Goal: Task Accomplishment & Management: Complete application form

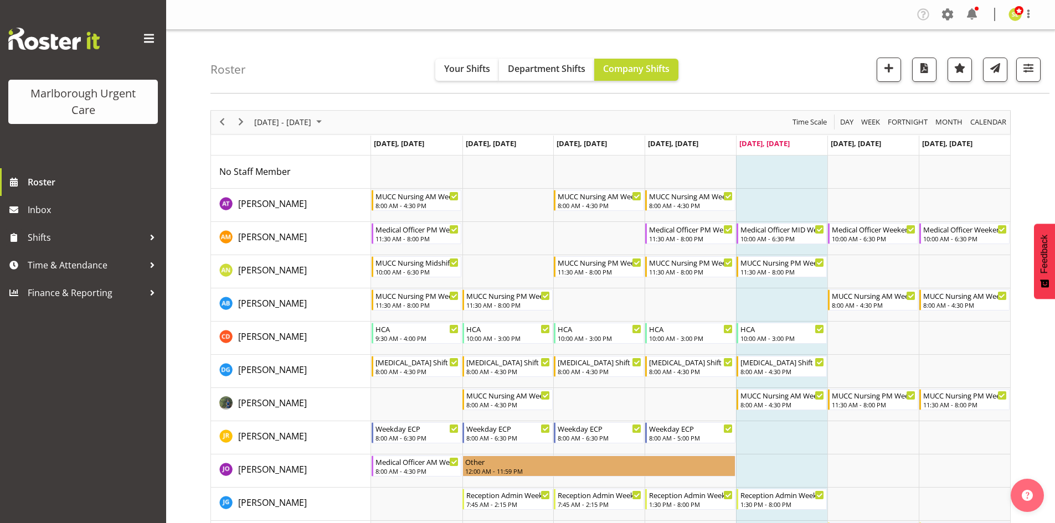
click at [296, 75] on div "Roster Your Shifts Department Shifts Company Shifts All Locations Clear Blenhei…" at bounding box center [629, 62] width 839 height 64
click at [234, 119] on span "Next" at bounding box center [240, 122] width 13 height 14
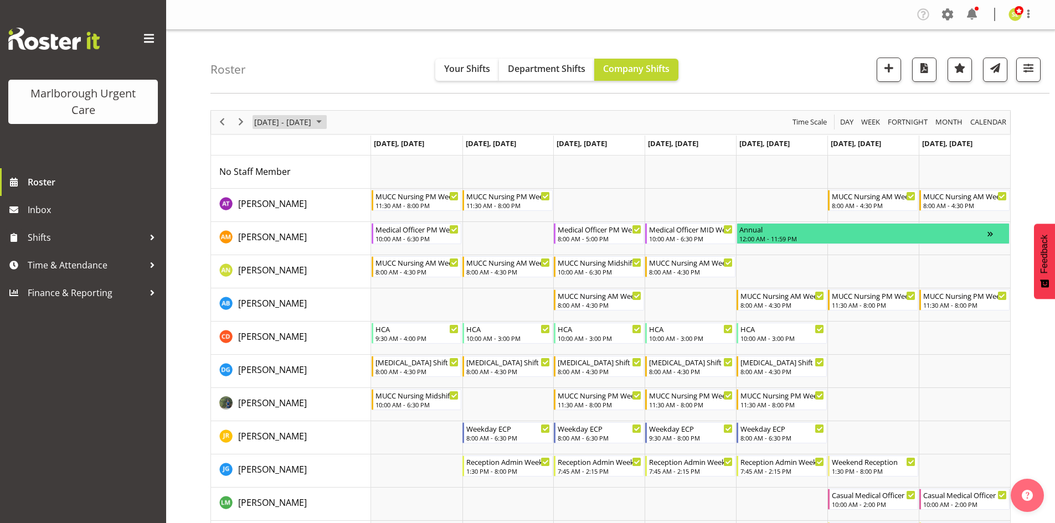
click at [276, 121] on span "October 06 - 12, 2025" at bounding box center [282, 122] width 59 height 14
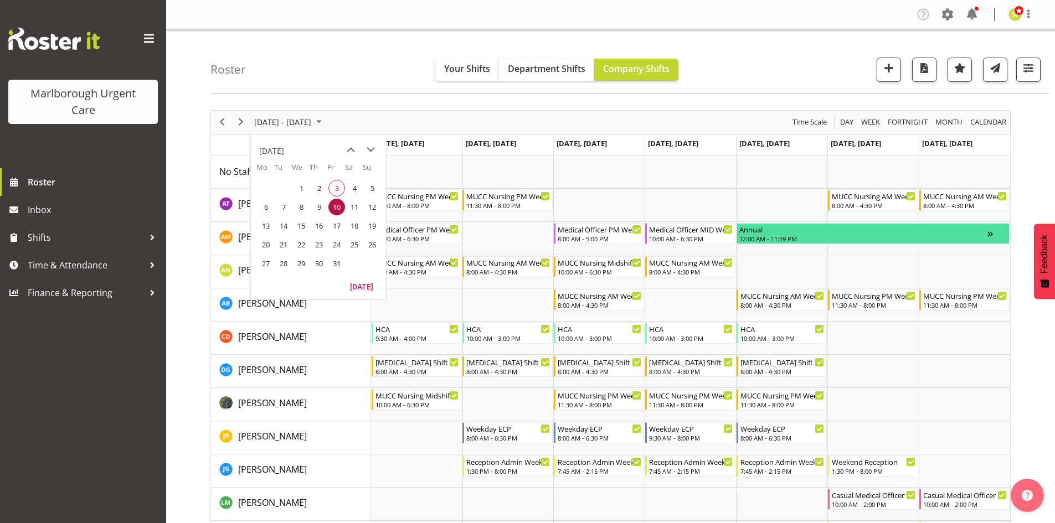
click at [267, 261] on span "27" at bounding box center [265, 263] width 17 height 17
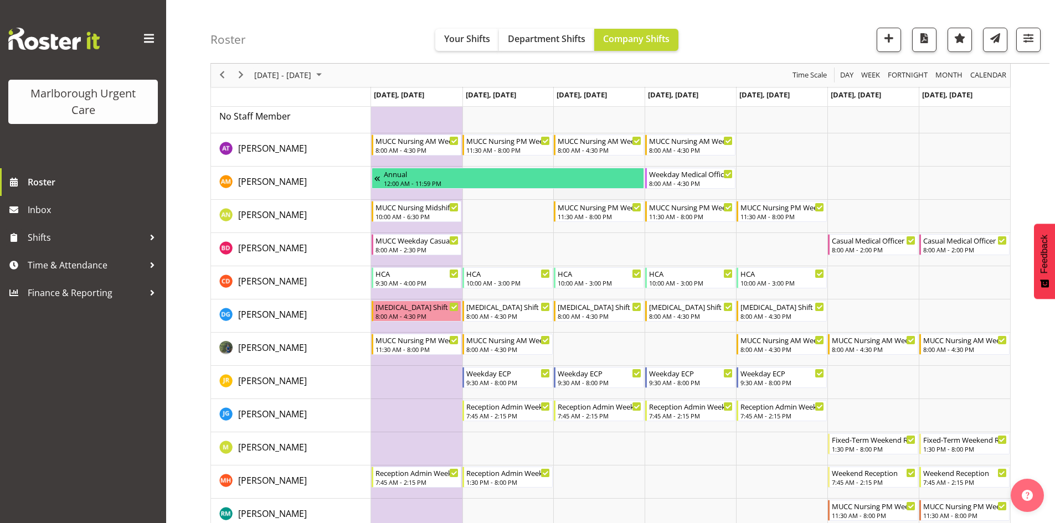
scroll to position [111, 0]
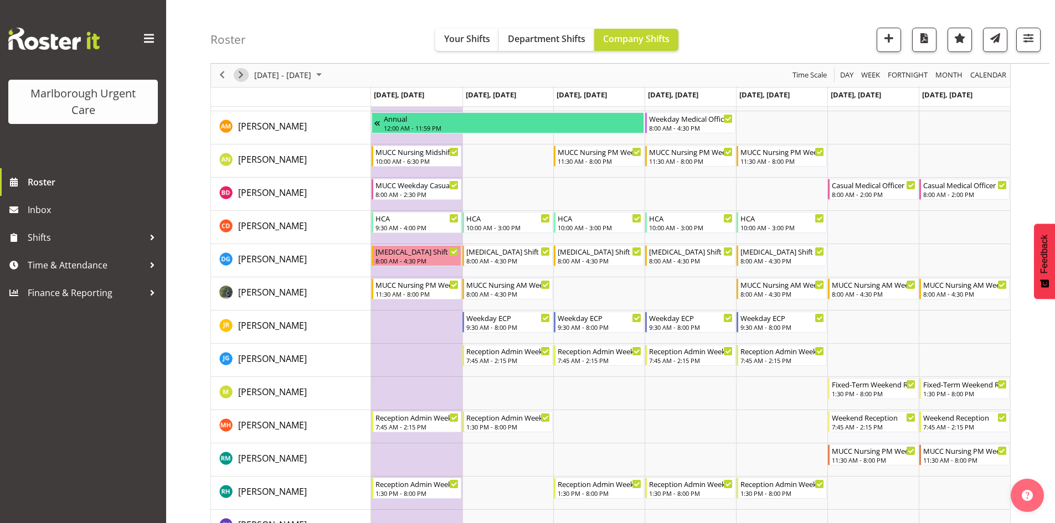
click at [238, 76] on span "Next" at bounding box center [240, 76] width 13 height 14
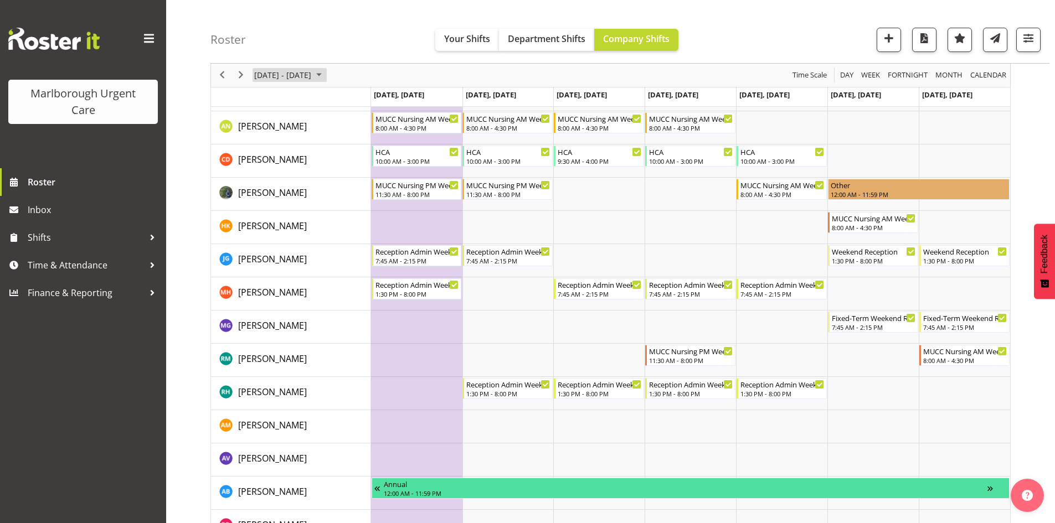
click at [312, 78] on span "November 03 - 09, 2025" at bounding box center [282, 76] width 59 height 14
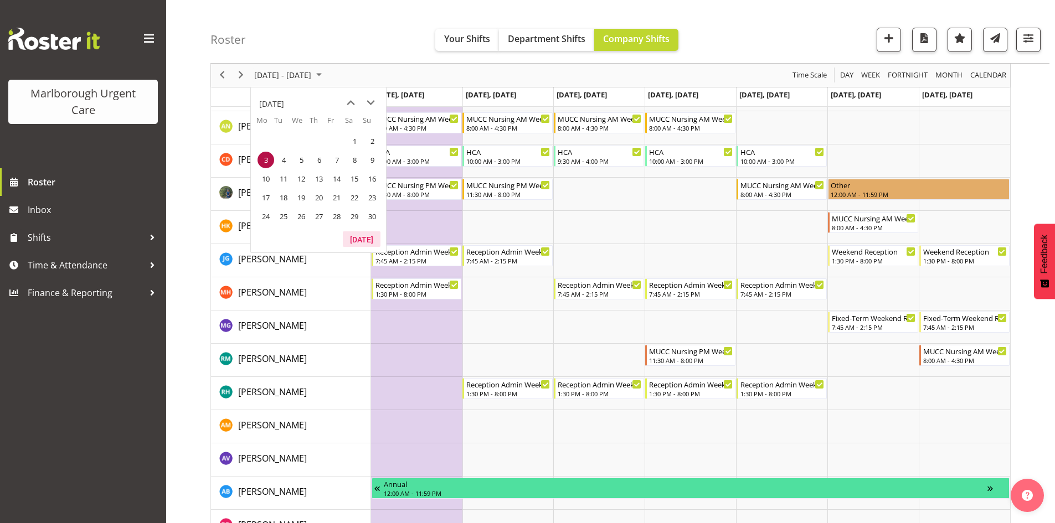
click at [356, 238] on button "Today" at bounding box center [362, 239] width 38 height 16
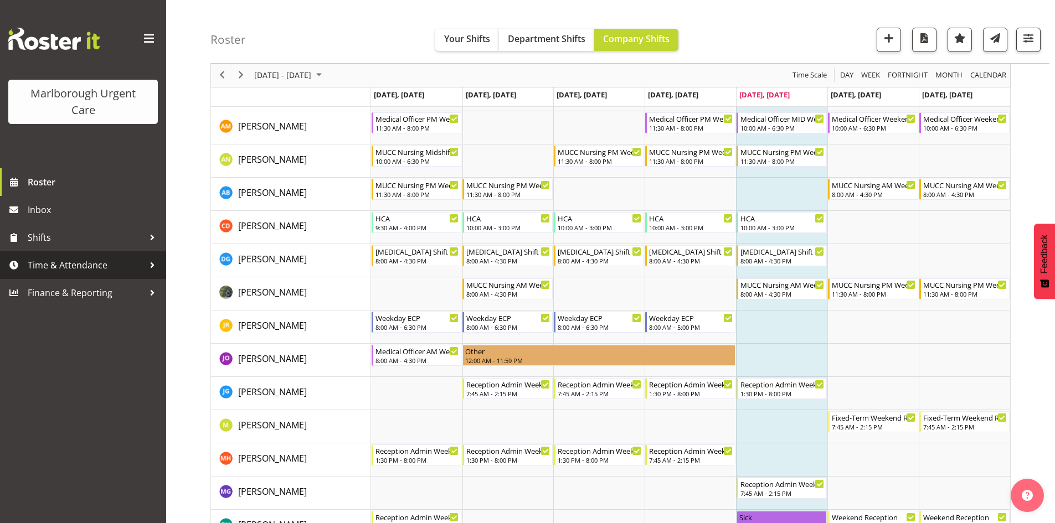
click at [91, 265] on span "Time & Attendance" at bounding box center [86, 265] width 116 height 17
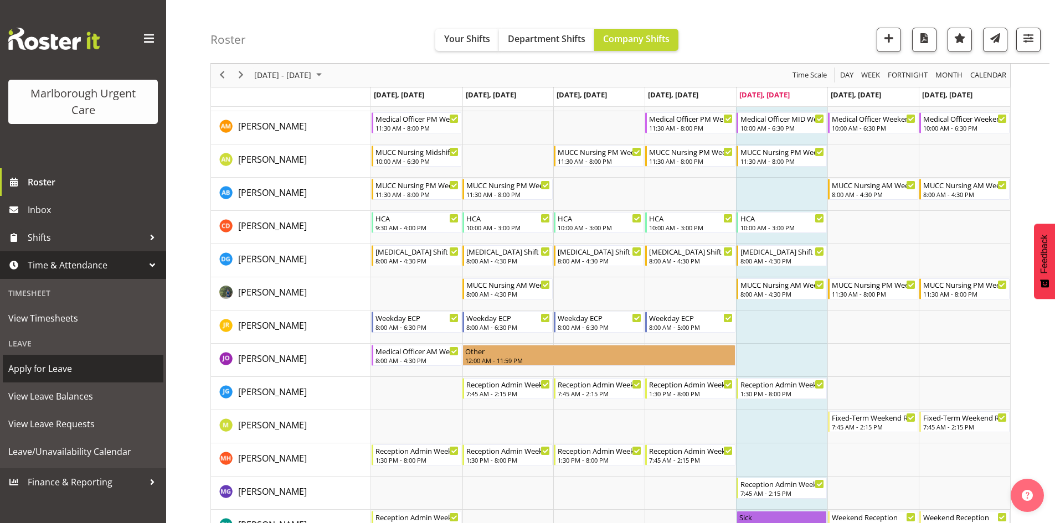
click at [75, 368] on span "Apply for Leave" at bounding box center [83, 368] width 150 height 17
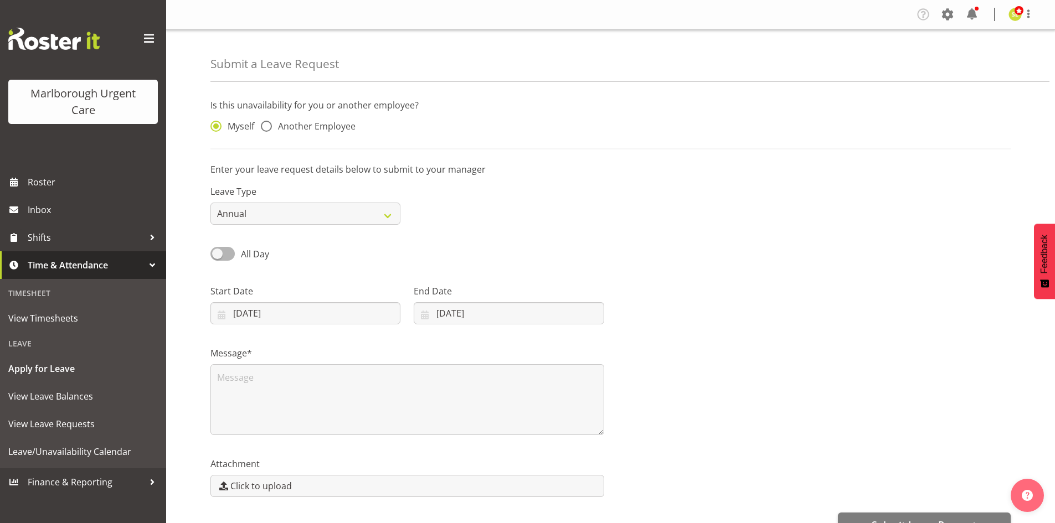
click at [305, 136] on div "Myself Another Employee" at bounding box center [305, 123] width 203 height 37
click at [310, 124] on span "Another Employee" at bounding box center [314, 126] width 84 height 11
click at [268, 124] on input "Another Employee" at bounding box center [264, 126] width 7 height 7
radio input "true"
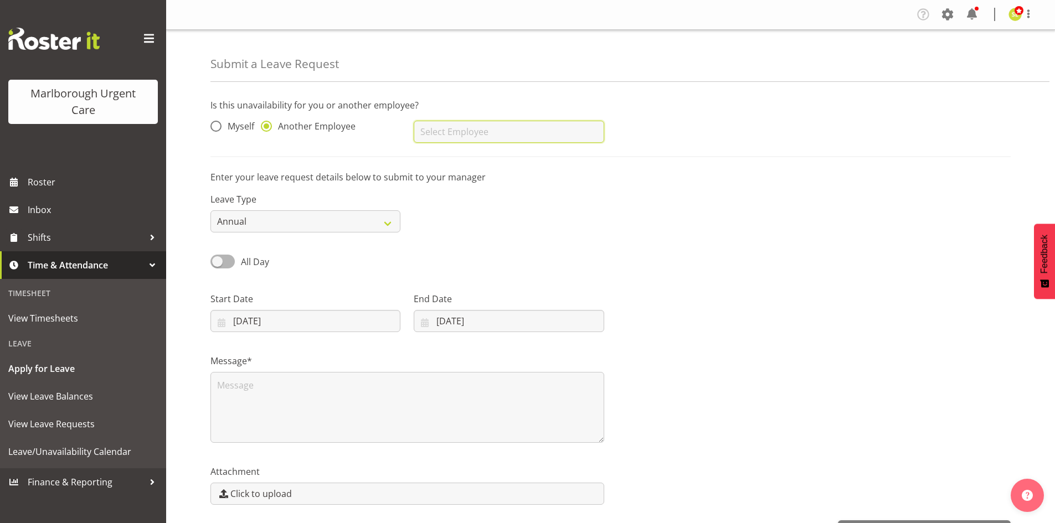
click at [450, 141] on input "text" at bounding box center [509, 132] width 190 height 22
click at [450, 154] on span "[PERSON_NAME]" at bounding box center [457, 159] width 69 height 12
type input "[PERSON_NAME]"
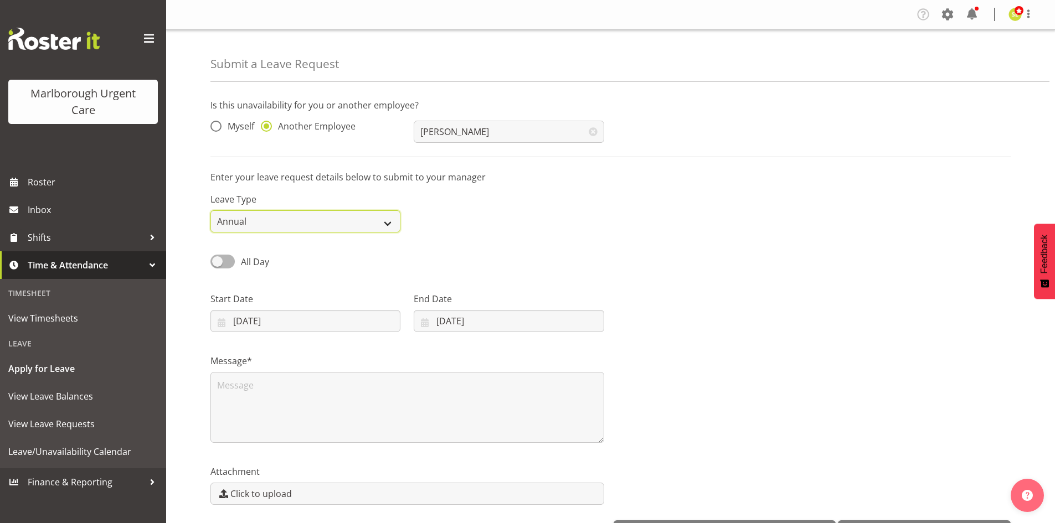
click at [334, 218] on select "Annual Sick Leave Without Pay Bereavement Domestic Violence Parental Jury Servi…" at bounding box center [305, 221] width 190 height 22
select select "Sick"
click at [210, 210] on select "Annual Sick Leave Without Pay Bereavement Domestic Violence Parental Jury Servi…" at bounding box center [305, 221] width 190 height 22
click at [225, 256] on span at bounding box center [222, 262] width 24 height 14
click at [218, 258] on input "All Day" at bounding box center [213, 261] width 7 height 7
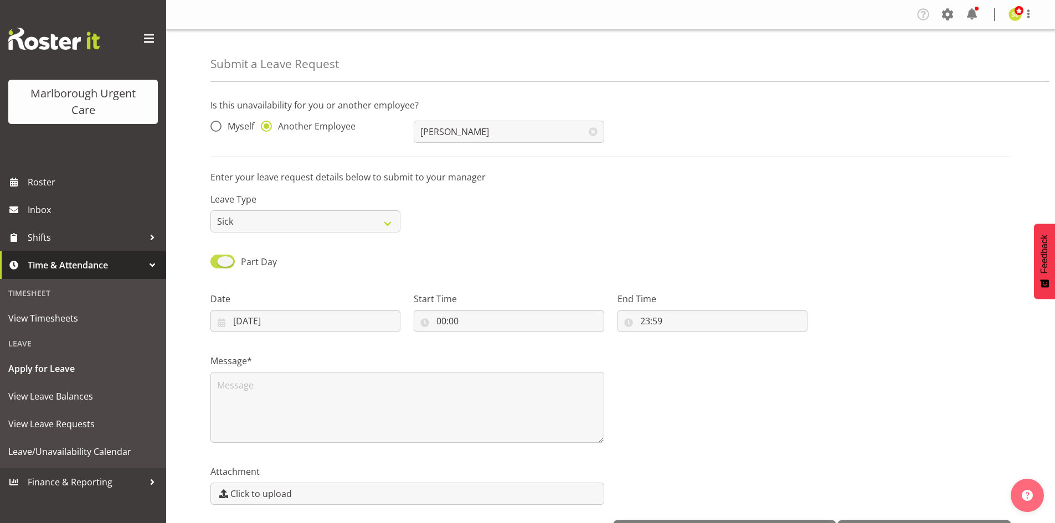
click at [225, 260] on span at bounding box center [222, 262] width 24 height 14
click at [218, 260] on input "Part Day" at bounding box center [213, 261] width 7 height 7
checkbox input "false"
click at [288, 317] on input "03/10/2025" at bounding box center [305, 321] width 190 height 22
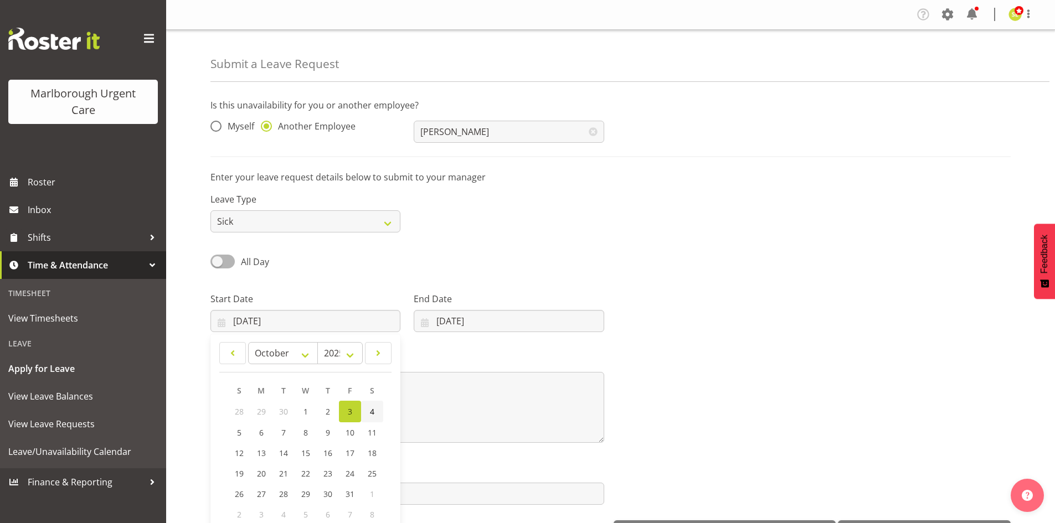
click at [373, 414] on span "4" at bounding box center [372, 411] width 4 height 11
type input "04/10/2025"
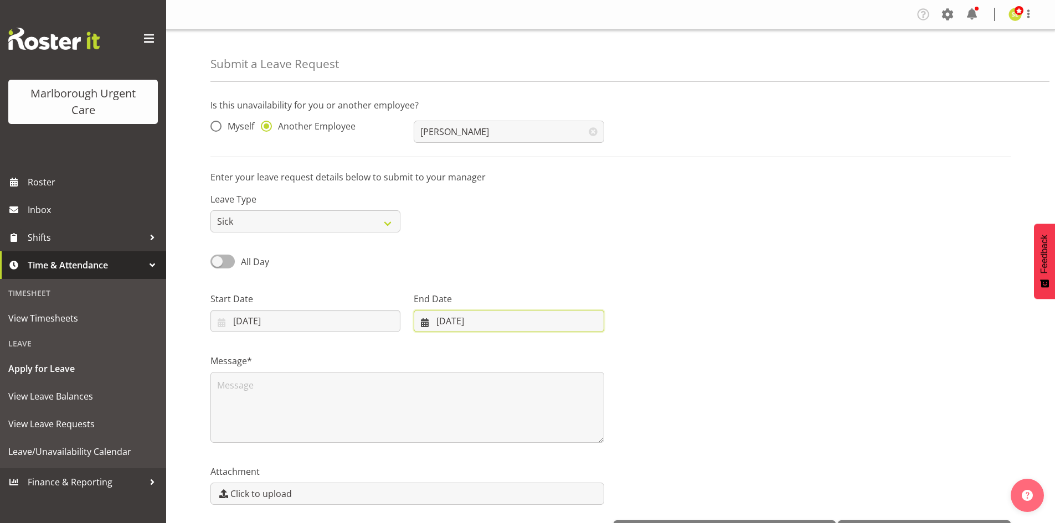
click at [482, 324] on input "03/10/2025" at bounding box center [509, 321] width 190 height 22
click at [563, 409] on link "4" at bounding box center [569, 412] width 22 height 22
type input "04/10/2025"
click at [656, 364] on div "Message*" at bounding box center [610, 394] width 813 height 111
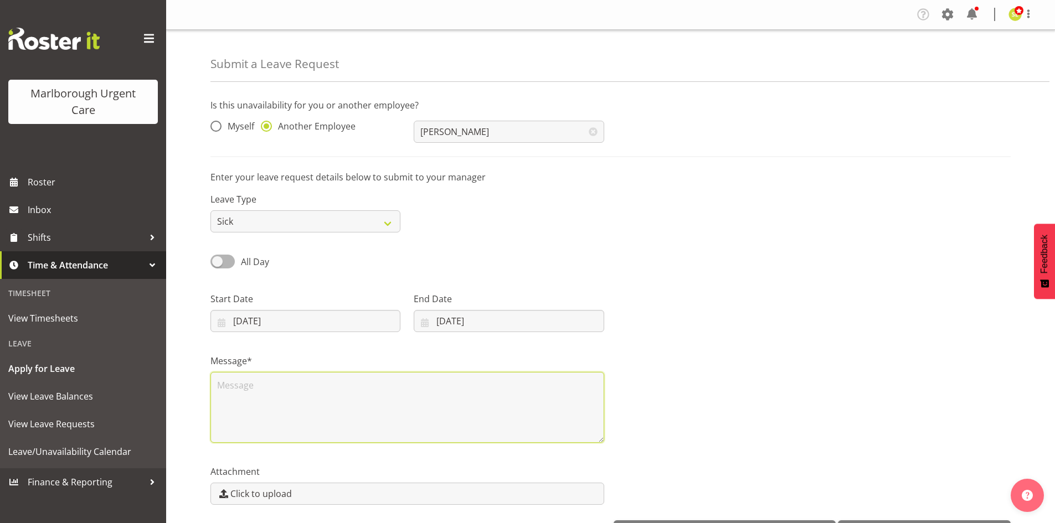
click at [351, 389] on textarea at bounding box center [407, 407] width 394 height 71
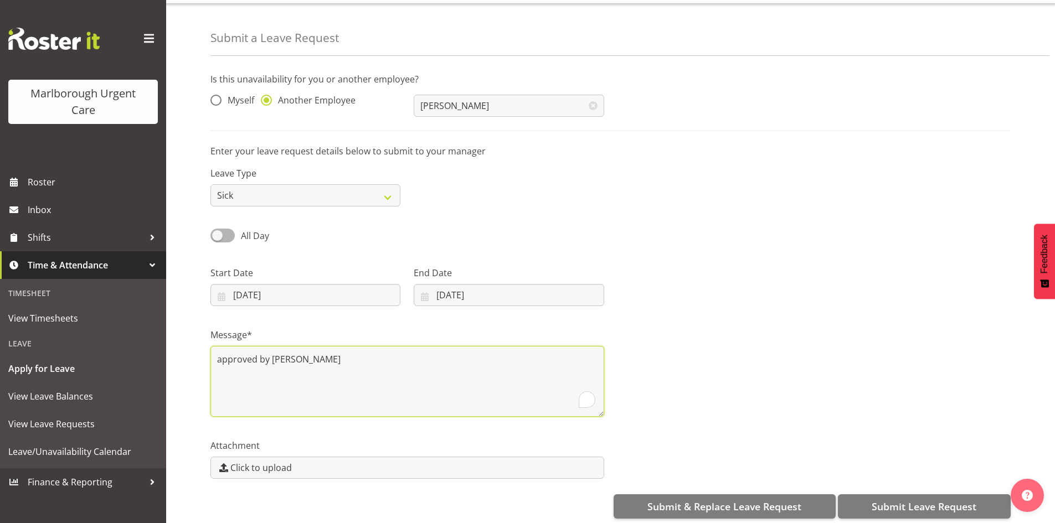
scroll to position [38, 0]
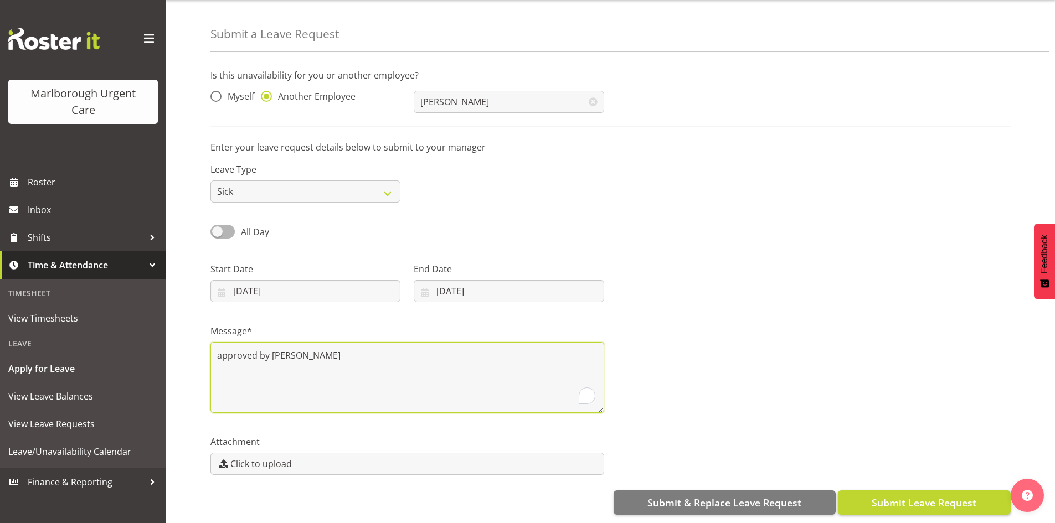
type textarea "approved by Amaroa"
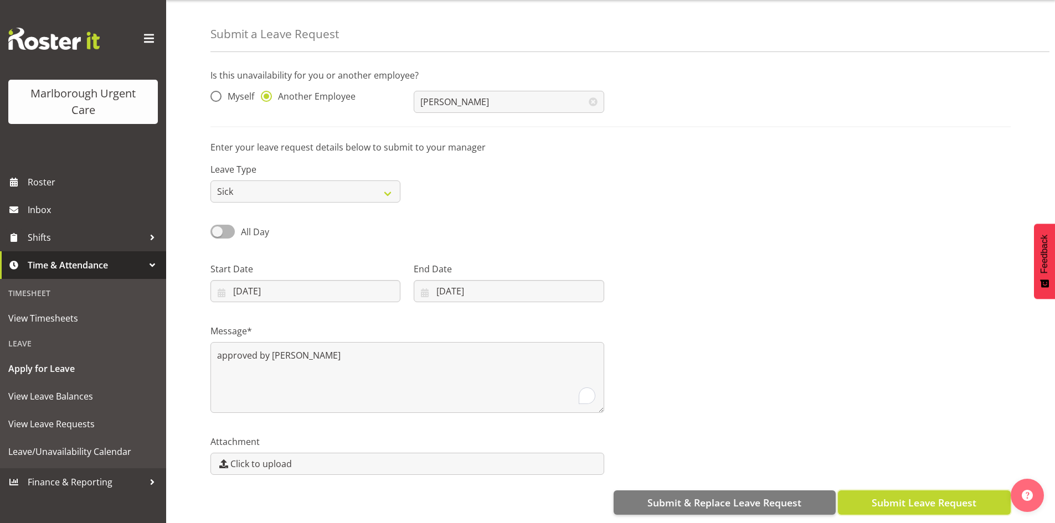
click at [919, 496] on span "Submit Leave Request" at bounding box center [924, 503] width 105 height 14
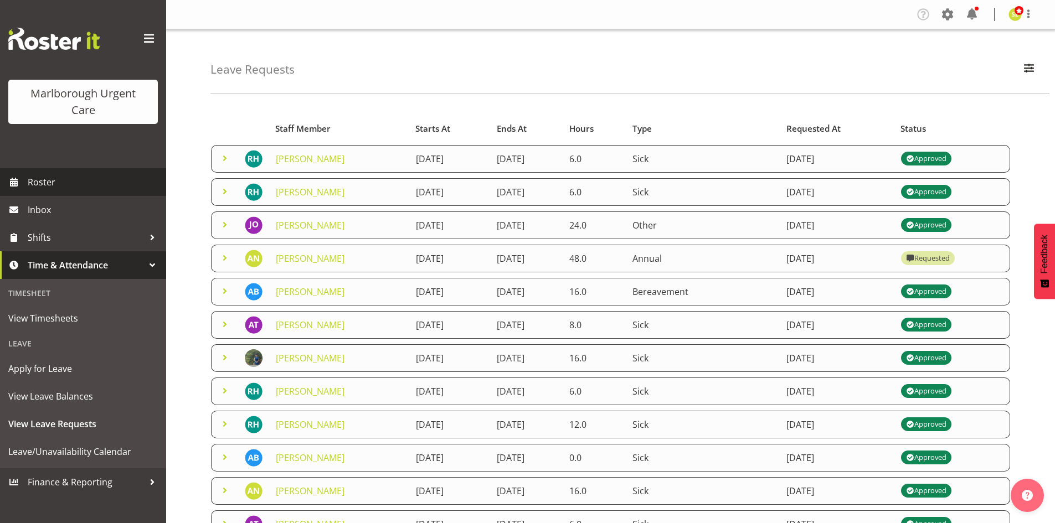
click at [49, 186] on span "Roster" at bounding box center [94, 182] width 133 height 17
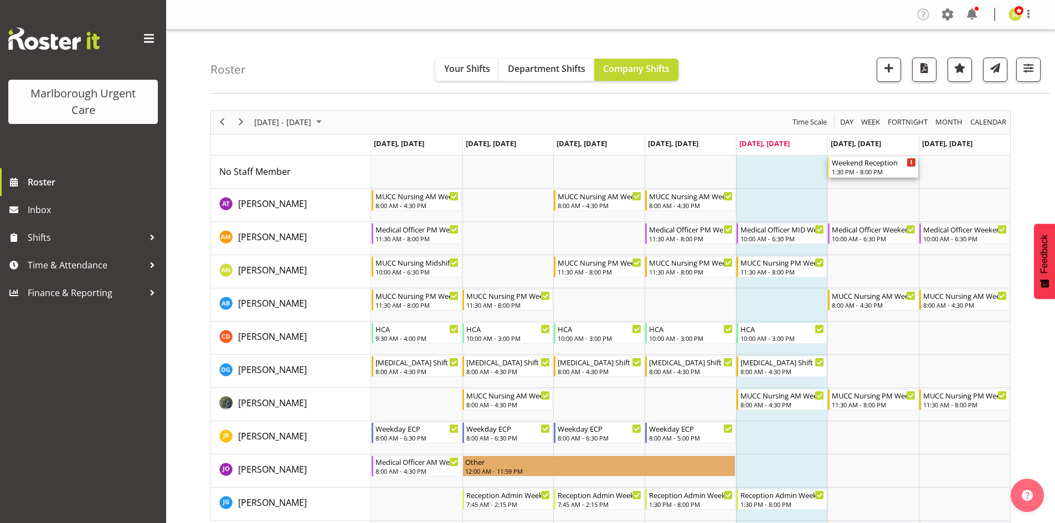
click at [867, 169] on div "1:30 PM - 8:00 PM" at bounding box center [874, 171] width 84 height 9
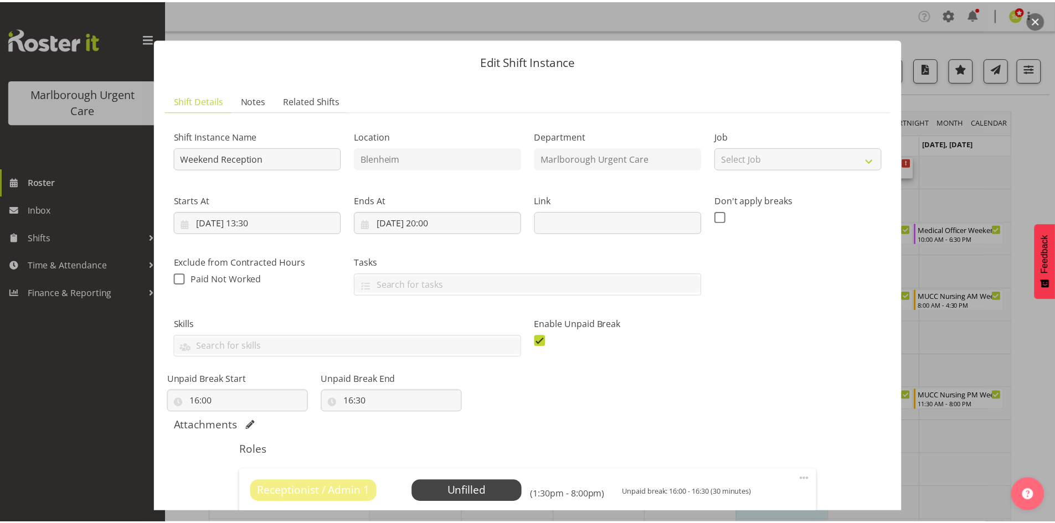
scroll to position [111, 0]
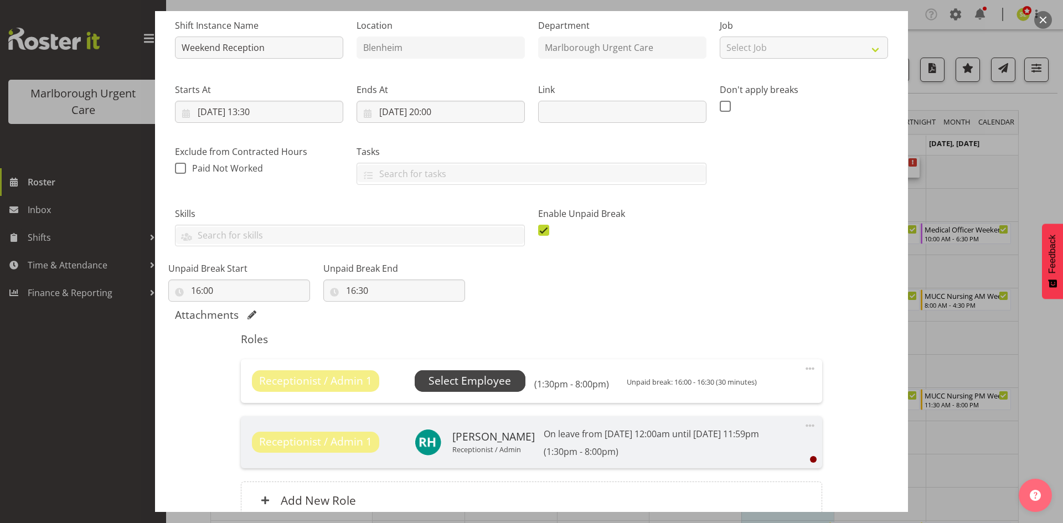
click at [492, 386] on span "Select Employee" at bounding box center [470, 381] width 83 height 16
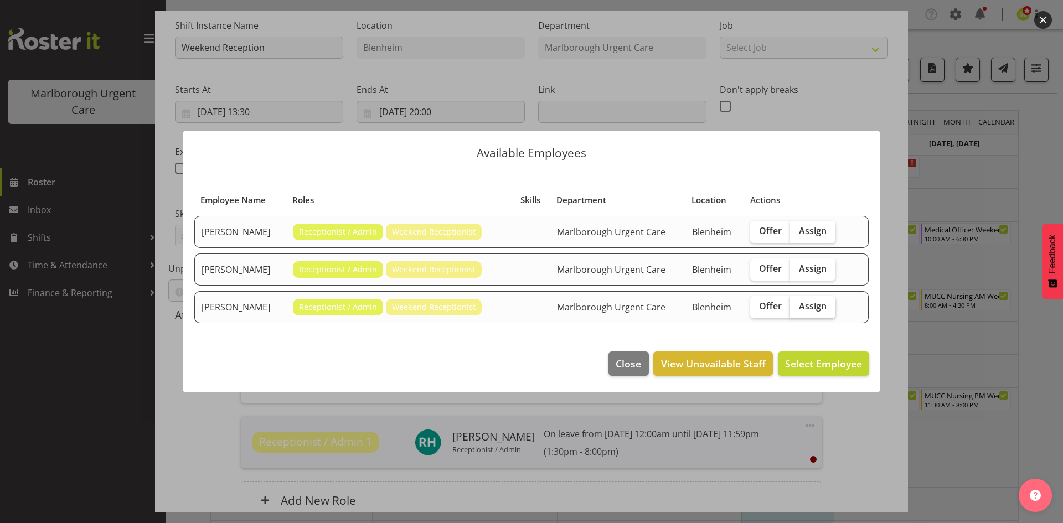
click at [817, 300] on label "Assign" at bounding box center [812, 307] width 45 height 22
click at [797, 303] on input "Assign" at bounding box center [793, 306] width 7 height 7
checkbox input "true"
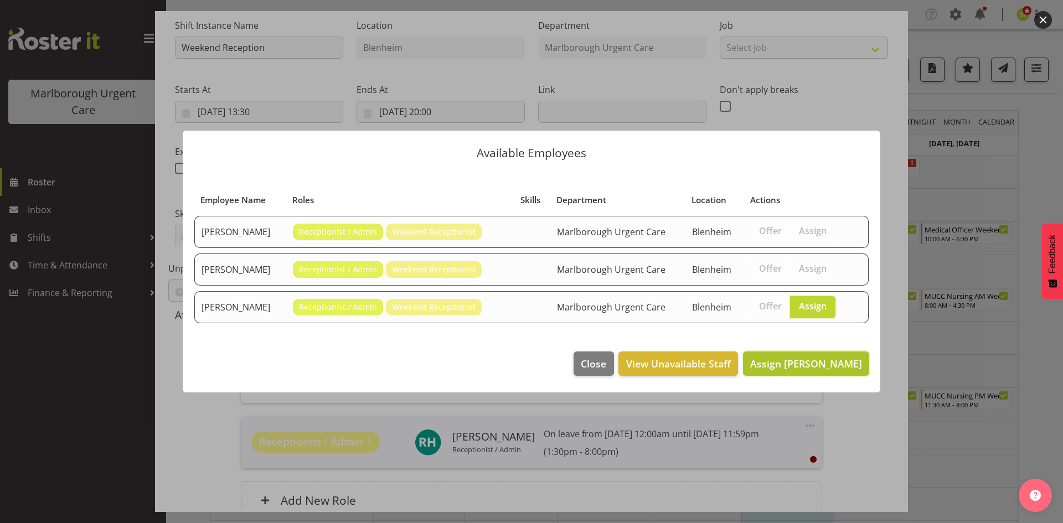
click at [821, 360] on span "Assign Megan Gander" at bounding box center [806, 363] width 112 height 13
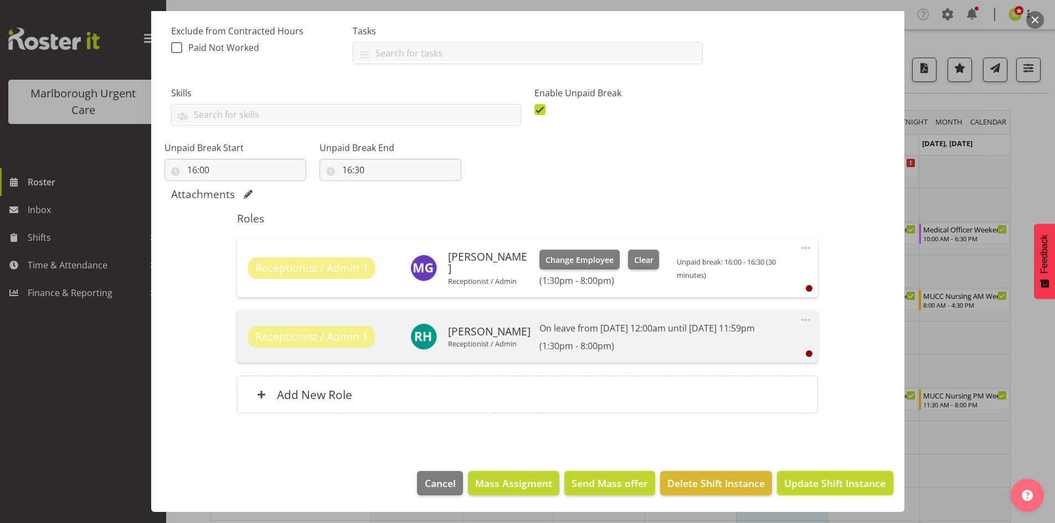
click at [828, 479] on span "Update Shift Instance" at bounding box center [834, 483] width 101 height 14
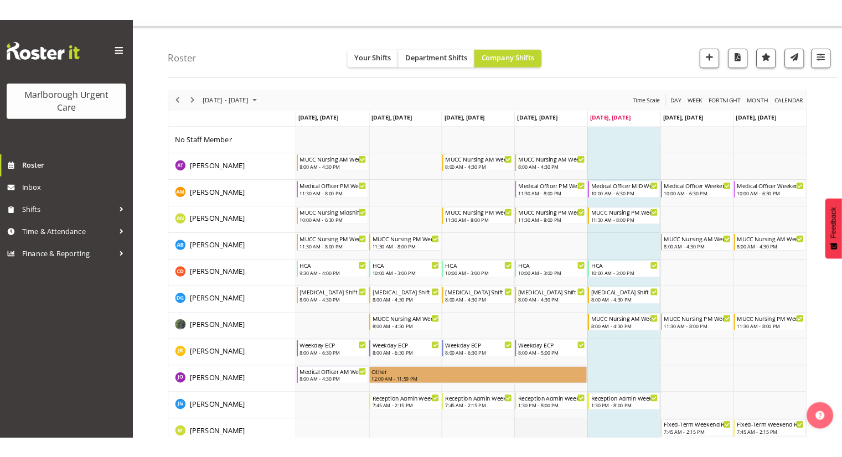
scroll to position [0, 0]
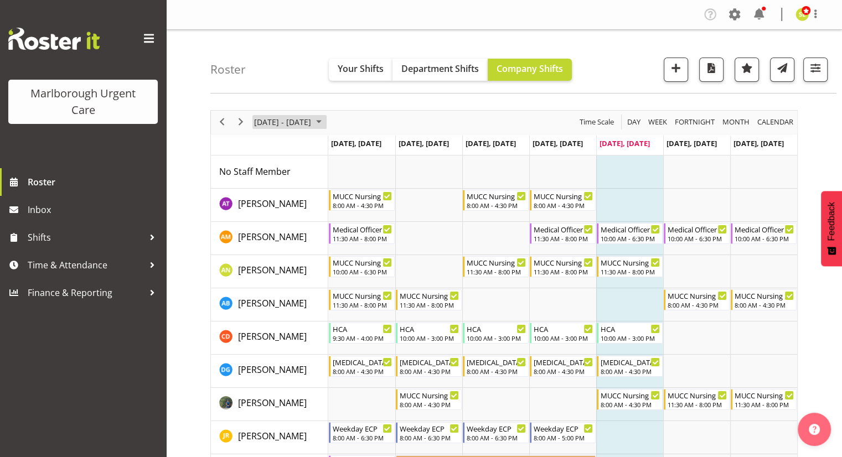
click at [271, 120] on span "Sep 29 - Oct 05, 2025" at bounding box center [282, 122] width 59 height 14
click at [731, 19] on span at bounding box center [735, 15] width 18 height 18
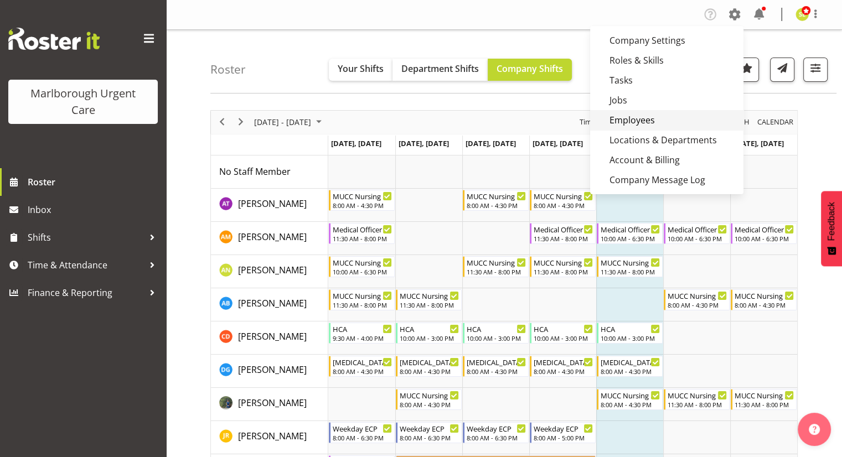
click at [622, 116] on link "Employees" at bounding box center [666, 120] width 153 height 20
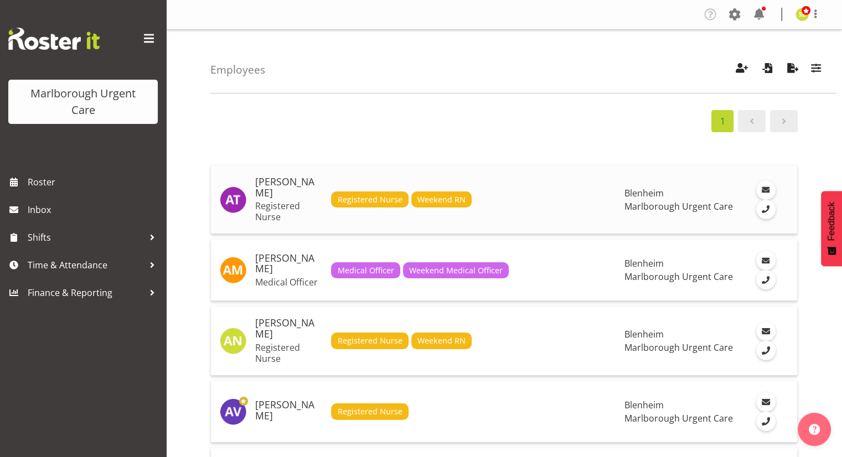
click at [272, 192] on h5 "[PERSON_NAME]" at bounding box center [288, 188] width 67 height 22
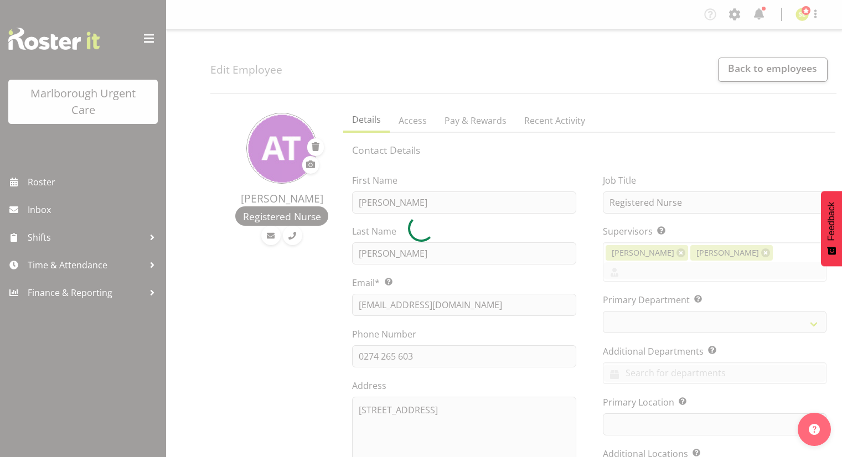
select select "TimelineWeek"
select select
select select "925"
select select "1282"
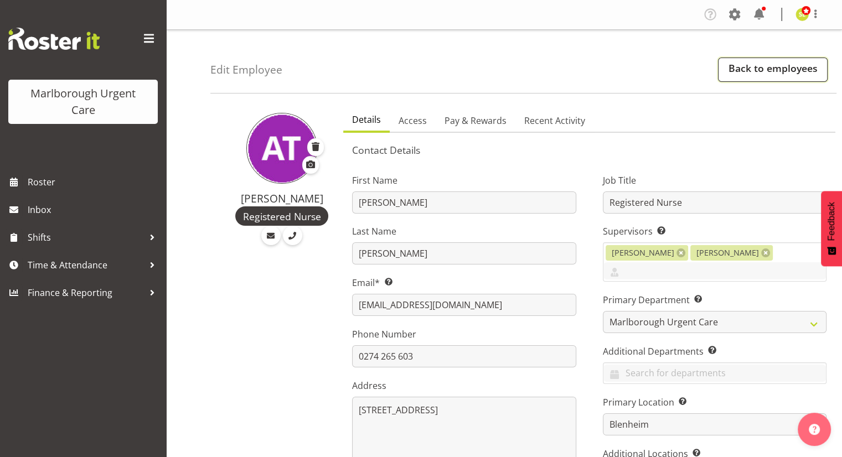
click at [745, 75] on link "Back to employees" at bounding box center [773, 70] width 110 height 24
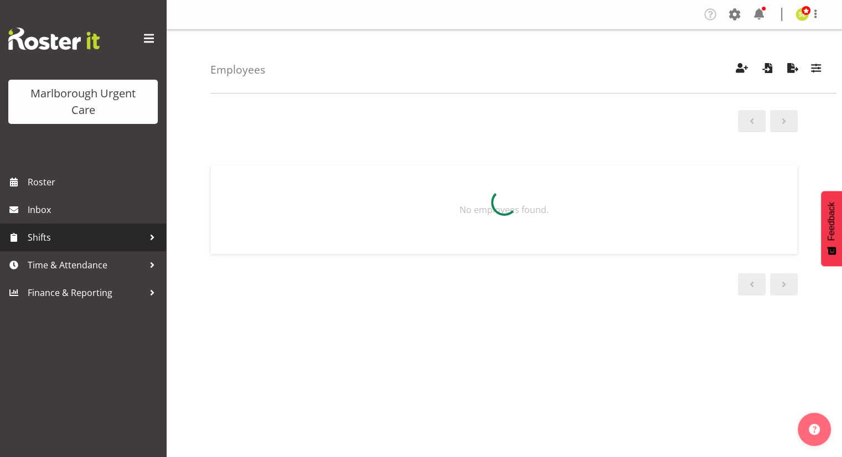
click at [81, 240] on span "Shifts" at bounding box center [86, 237] width 116 height 17
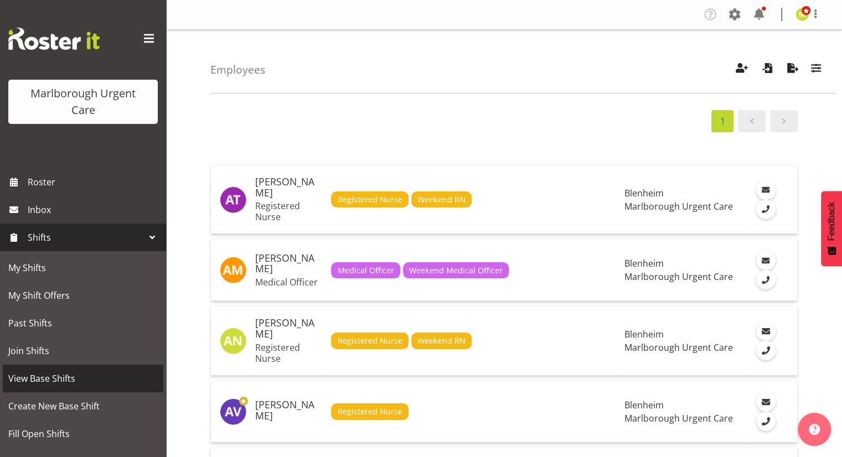
click at [64, 377] on span "View Base Shifts" at bounding box center [83, 378] width 150 height 17
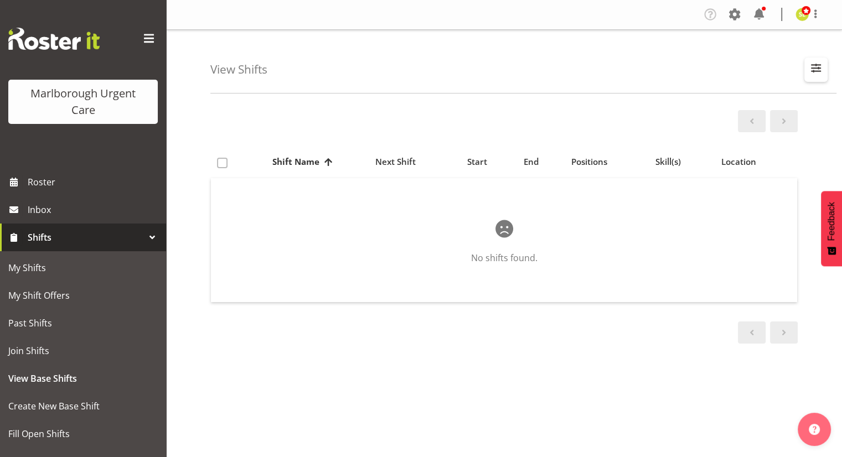
click at [813, 65] on span "button" at bounding box center [816, 68] width 14 height 14
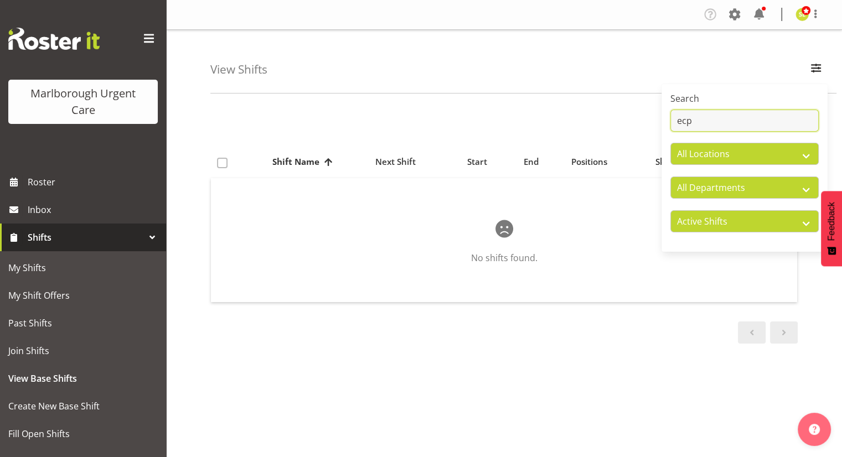
click at [713, 114] on input "ecp" at bounding box center [745, 121] width 148 height 22
type input "e"
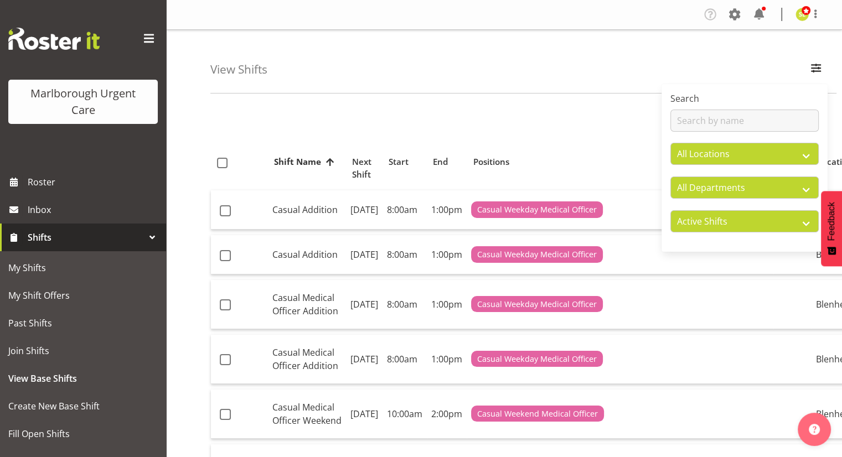
click at [638, 83] on div "View Shifts Search All Locations [GEOGRAPHIC_DATA] All Departments [MEDICAL_DAT…" at bounding box center [523, 62] width 626 height 64
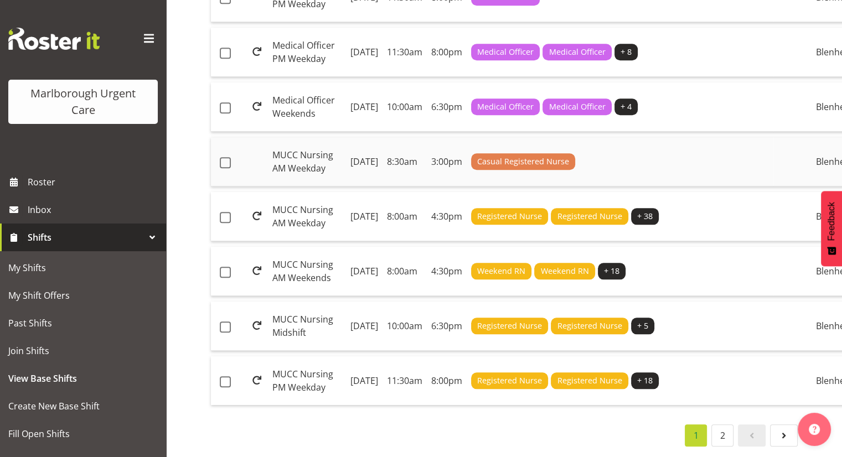
scroll to position [1274, 0]
